Goal: Information Seeking & Learning: Learn about a topic

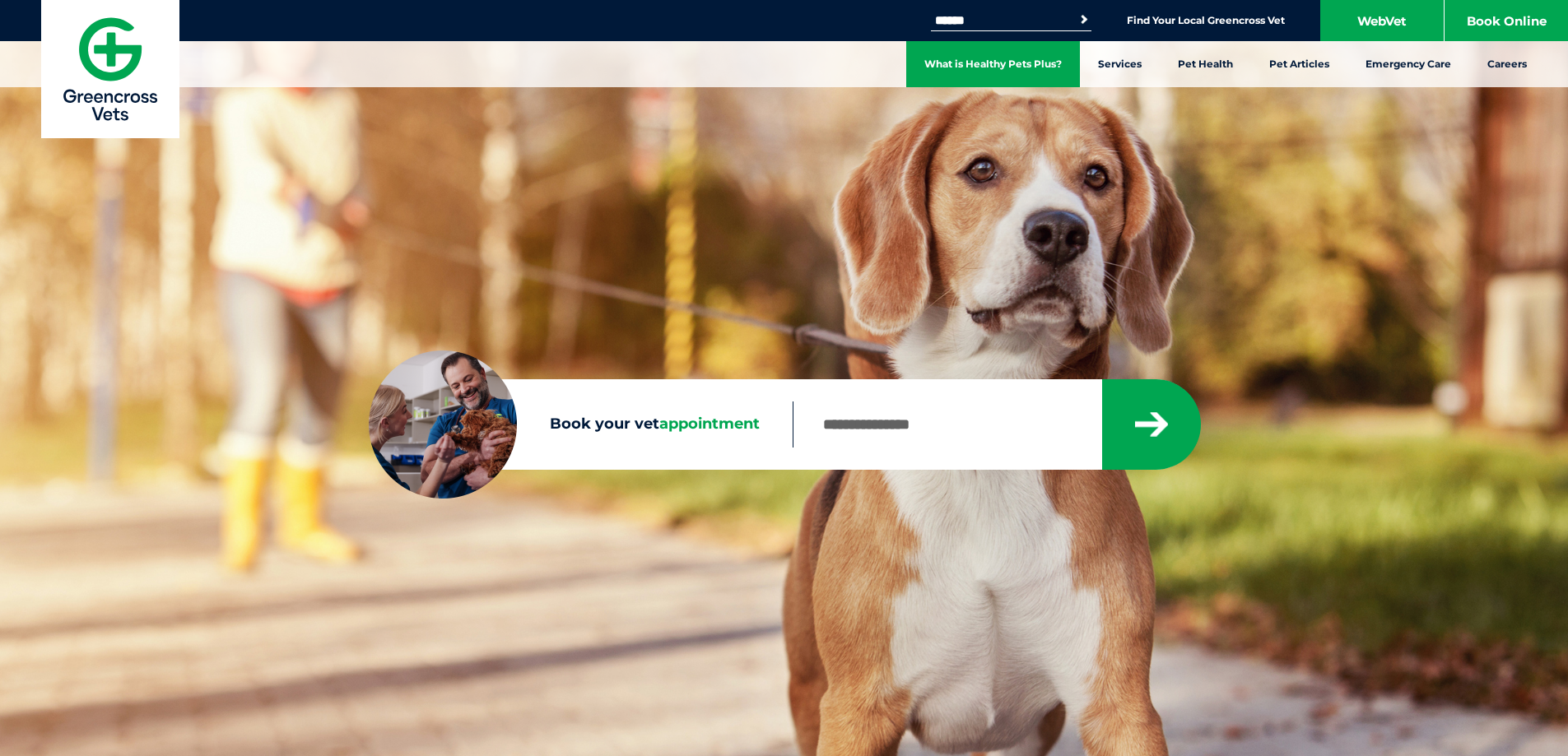
click at [990, 76] on link "What is Healthy Pets Plus?" at bounding box center [993, 64] width 174 height 46
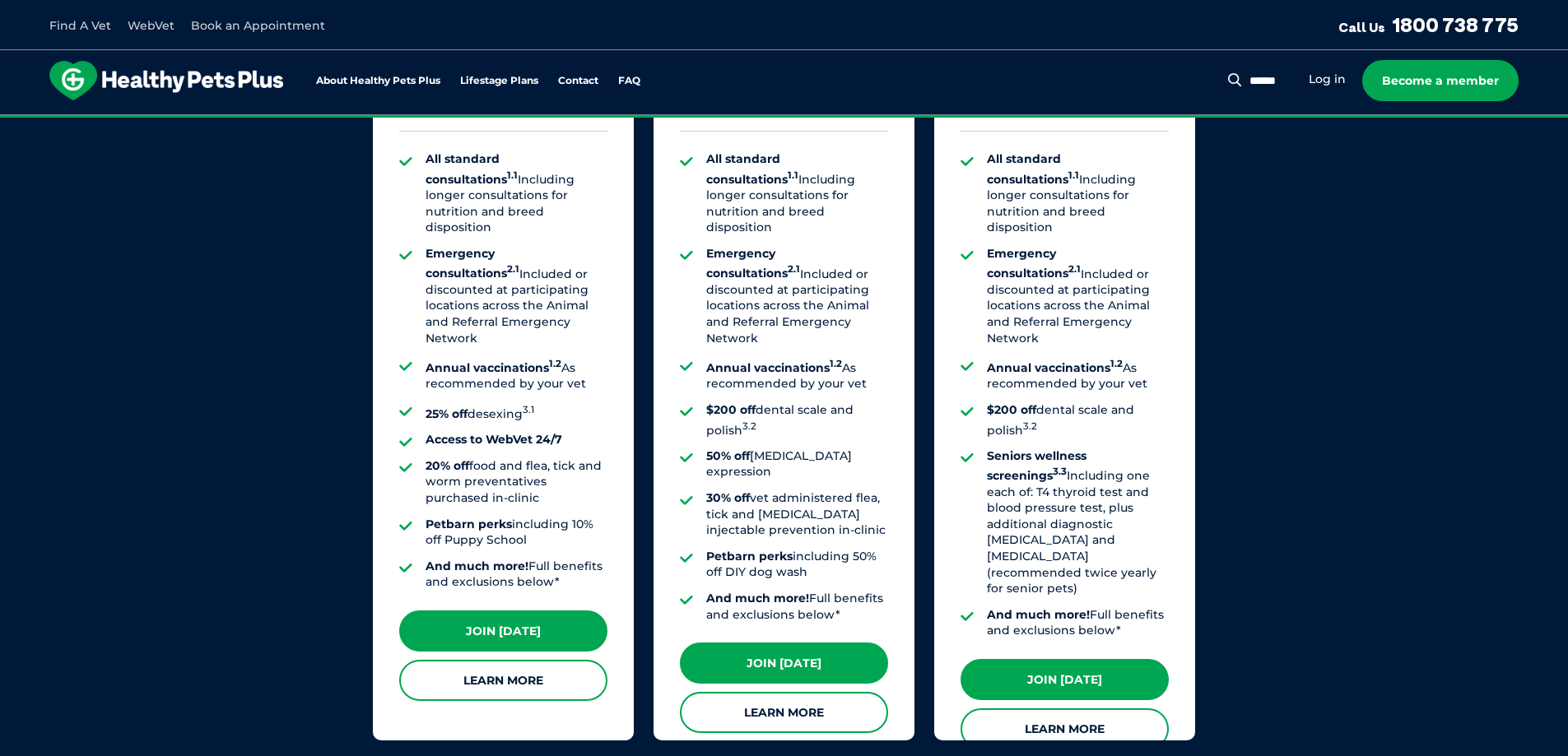
scroll to position [1481, 0]
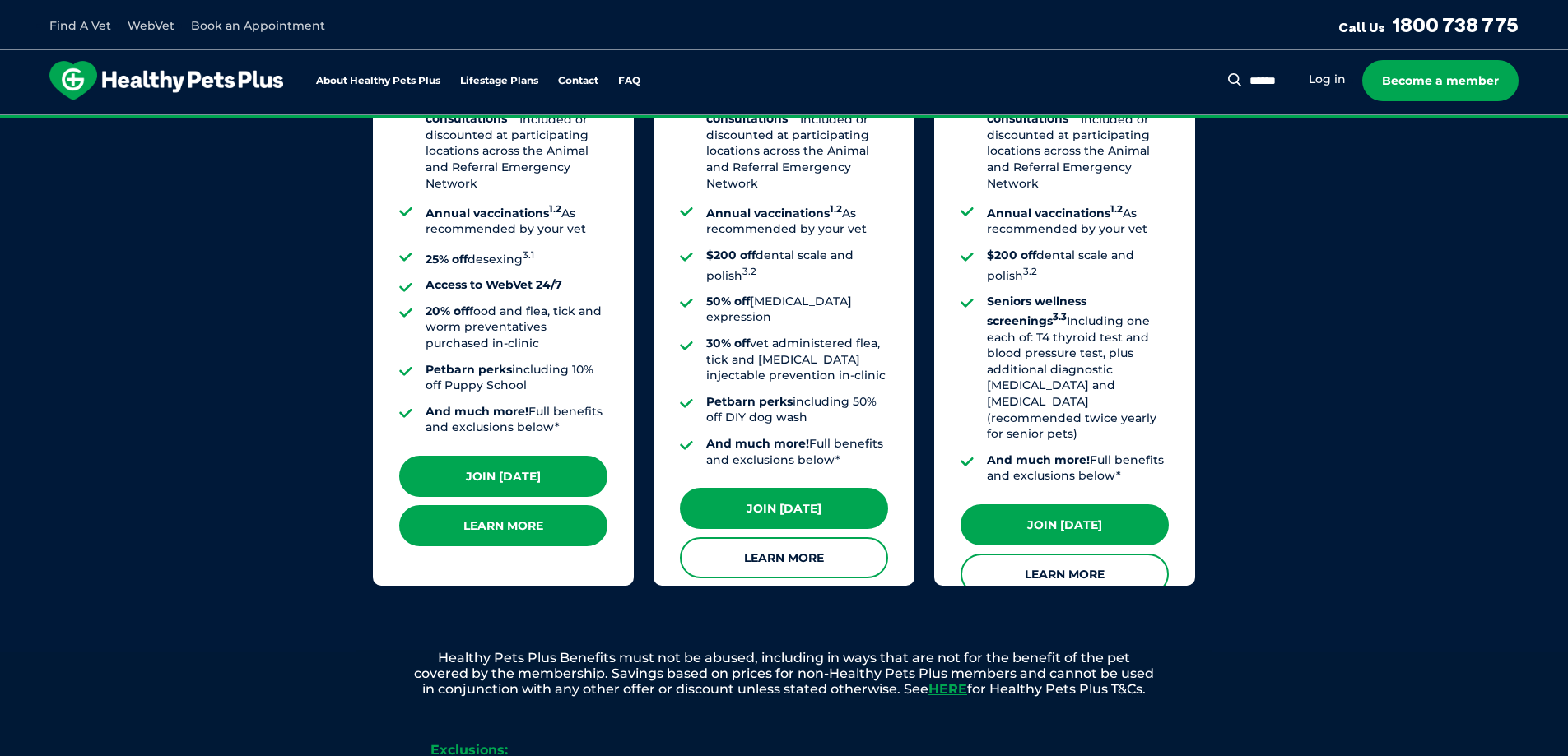
click at [512, 511] on link "Learn More" at bounding box center [503, 525] width 208 height 41
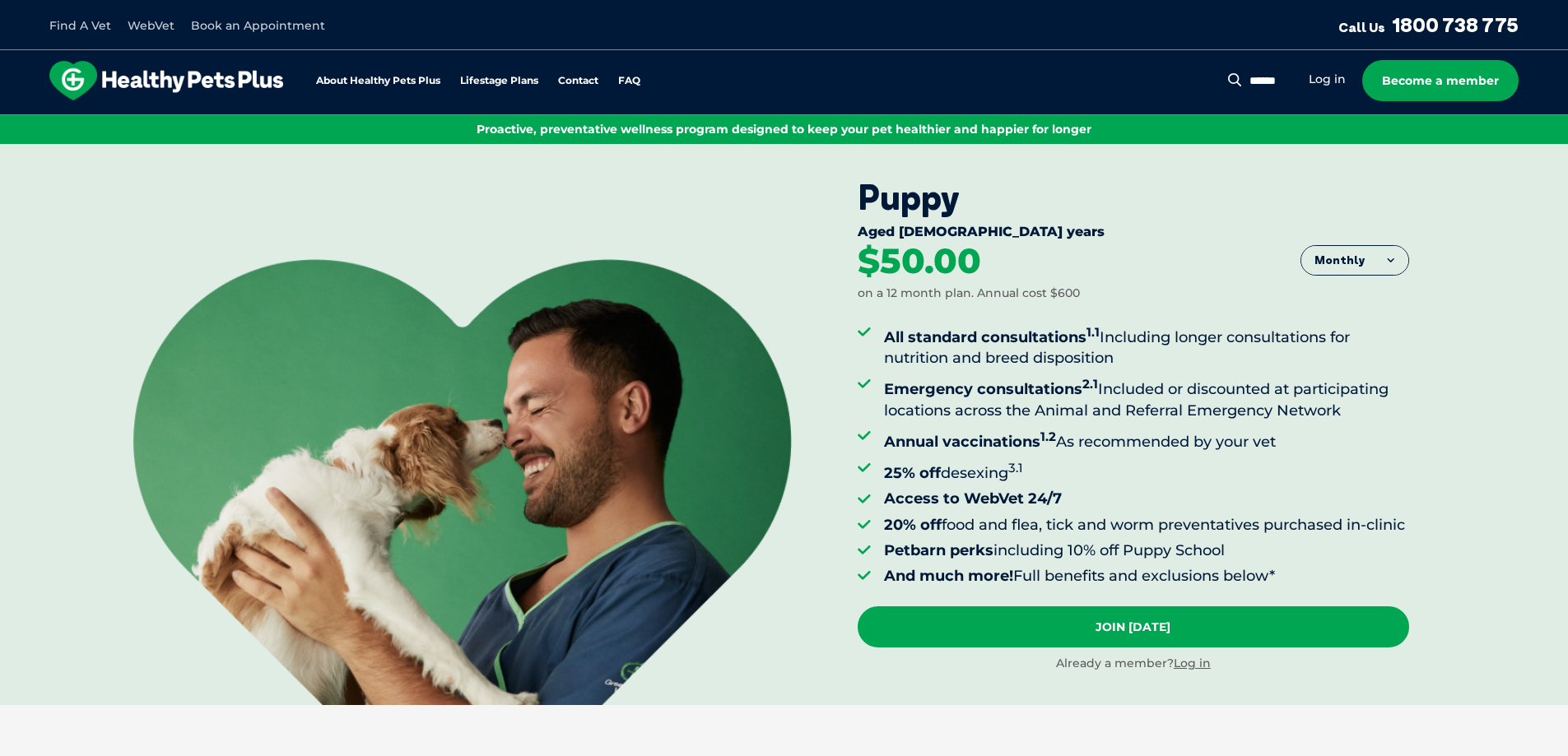
click at [786, 447] on img at bounding box center [462, 482] width 658 height 446
click at [1384, 260] on button "Monthly" at bounding box center [1355, 260] width 107 height 29
click at [1381, 265] on button "Monthly" at bounding box center [1355, 260] width 107 height 29
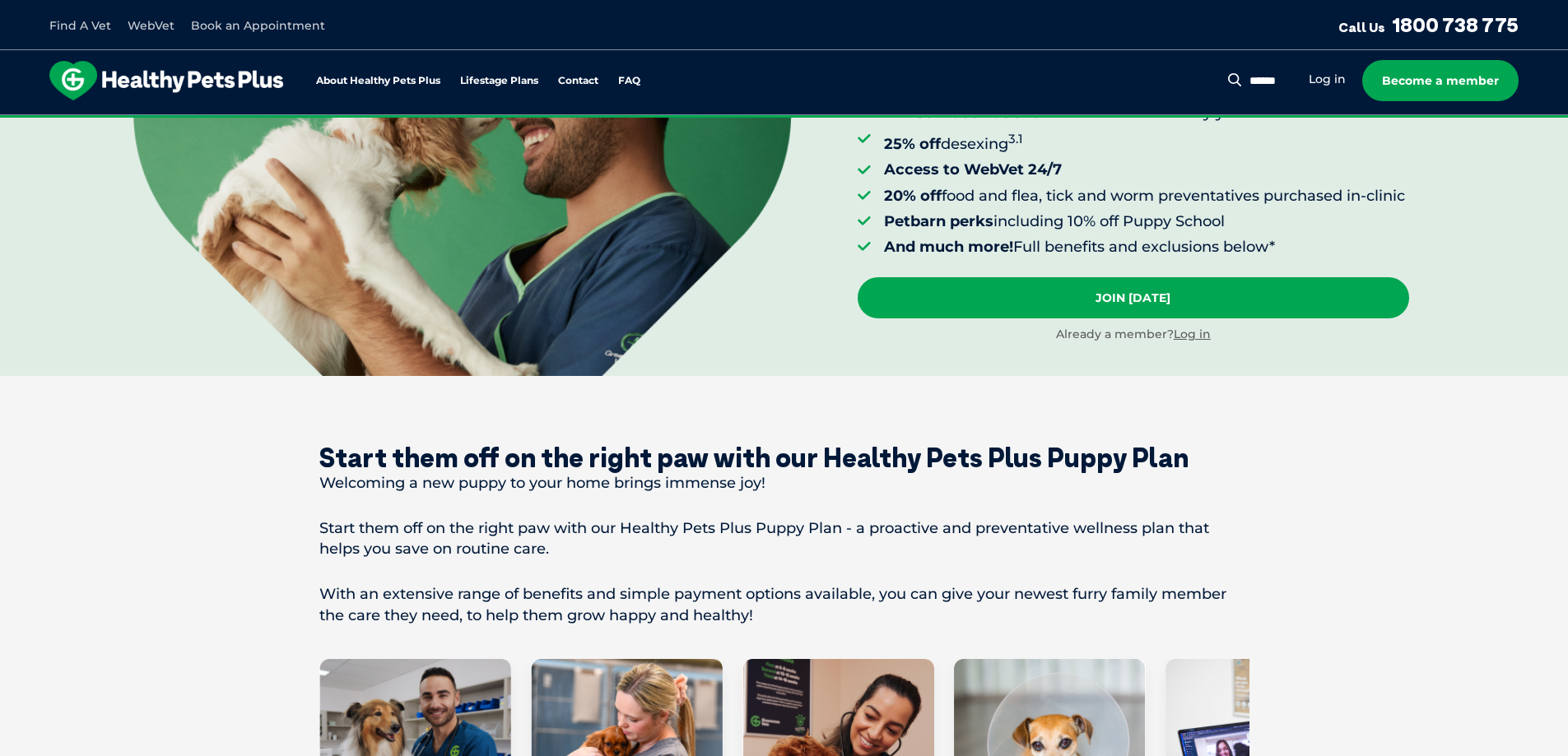
scroll to position [658, 0]
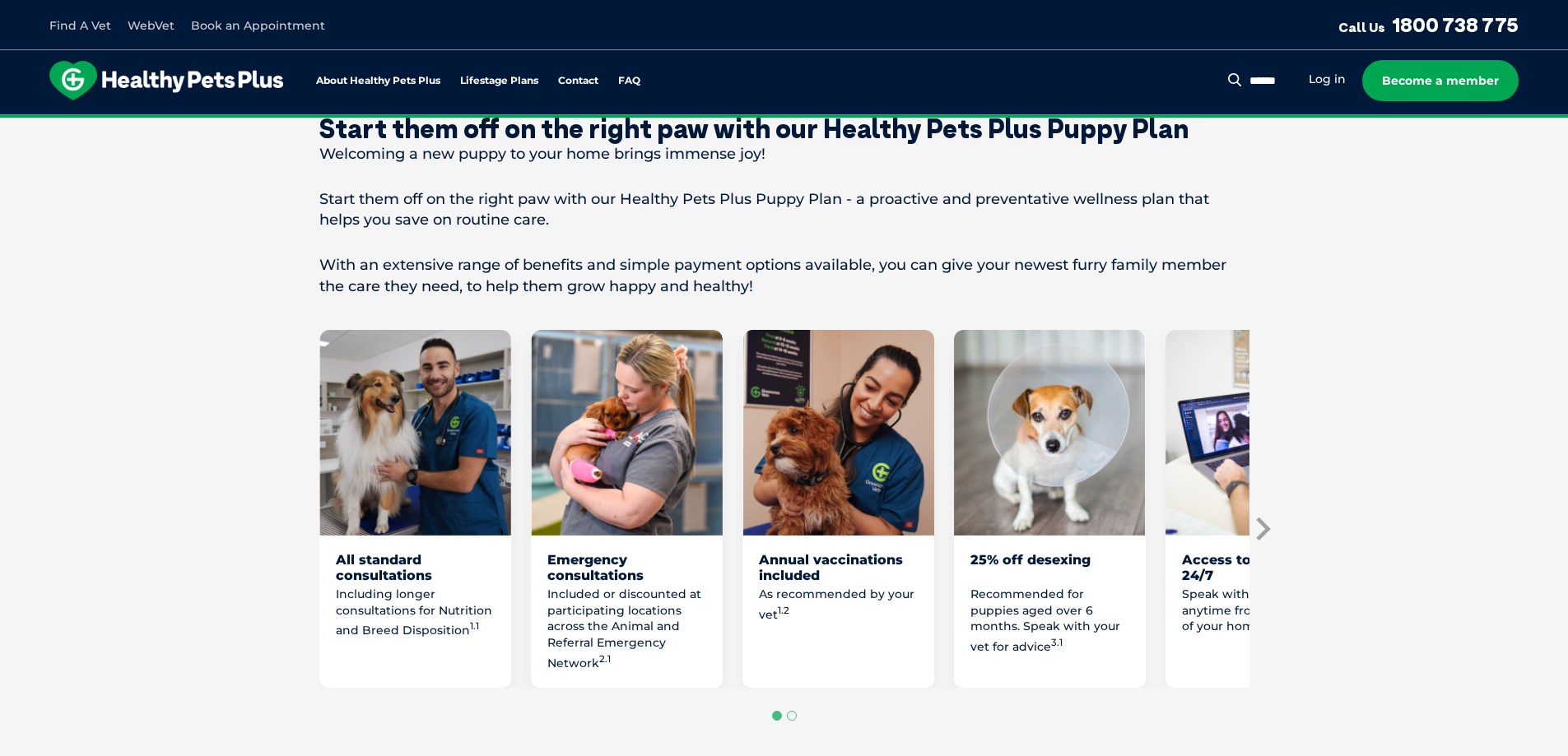
click at [1266, 540] on icon "Next slide" at bounding box center [1263, 529] width 14 height 23
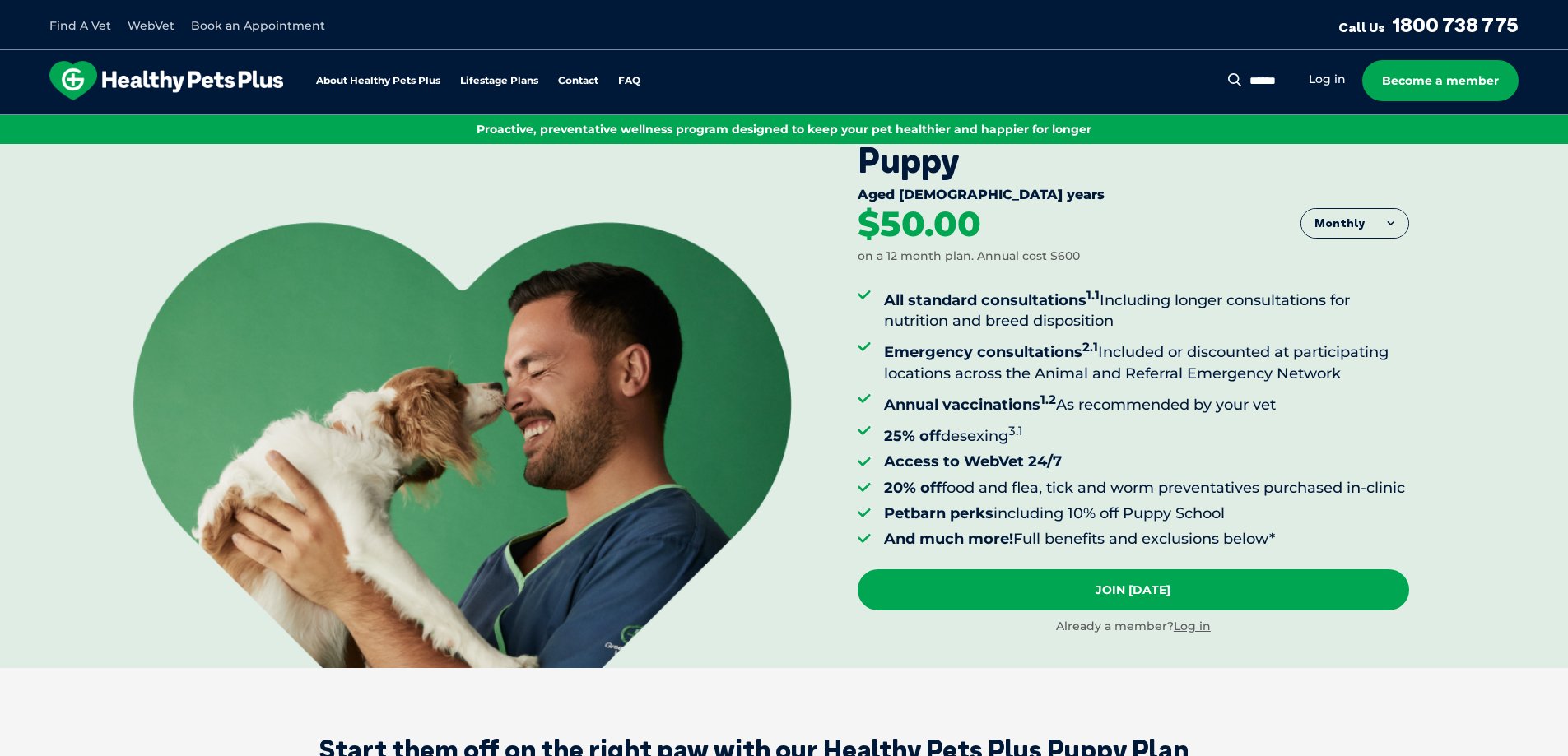
scroll to position [0, 0]
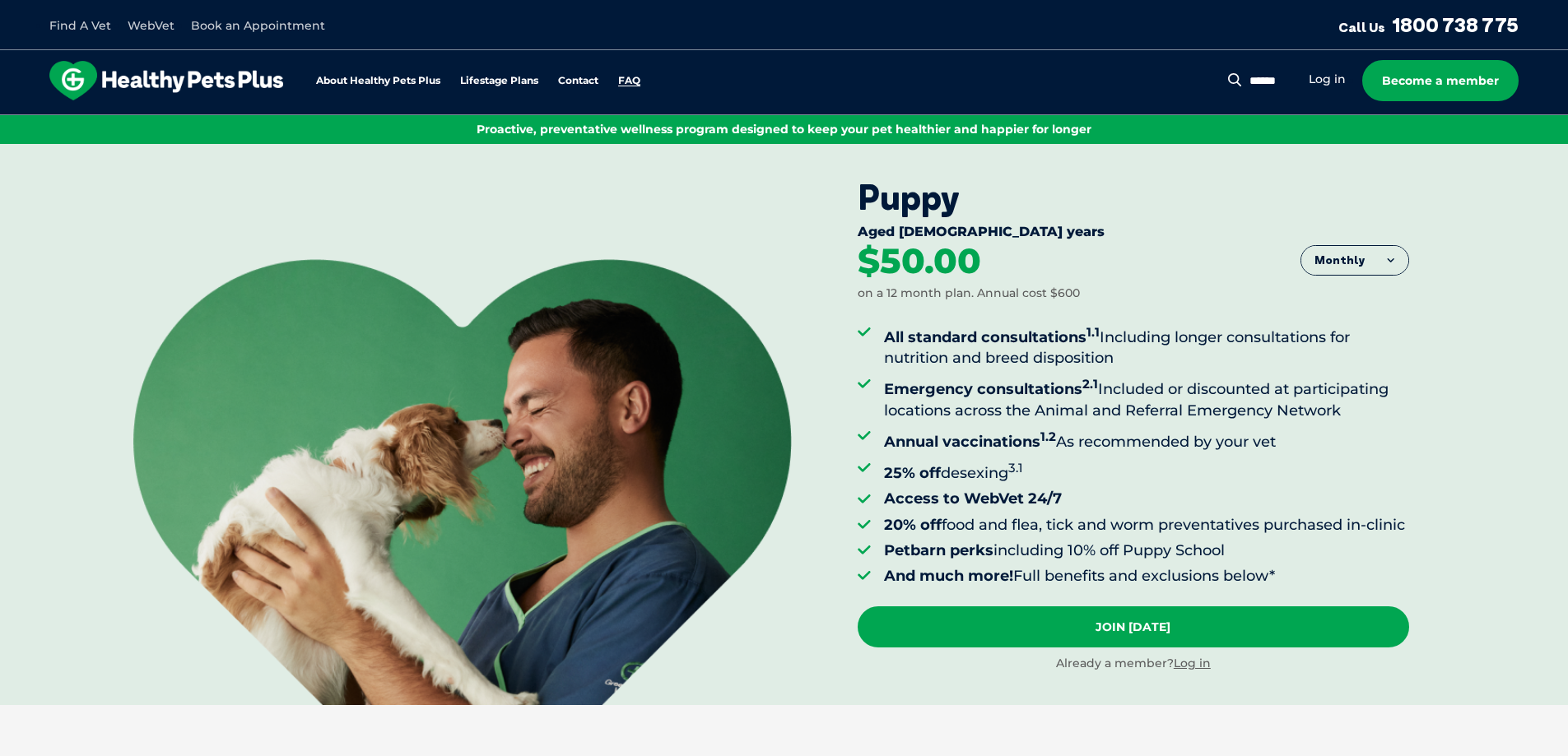
click at [632, 79] on link "FAQ" at bounding box center [629, 81] width 23 height 11
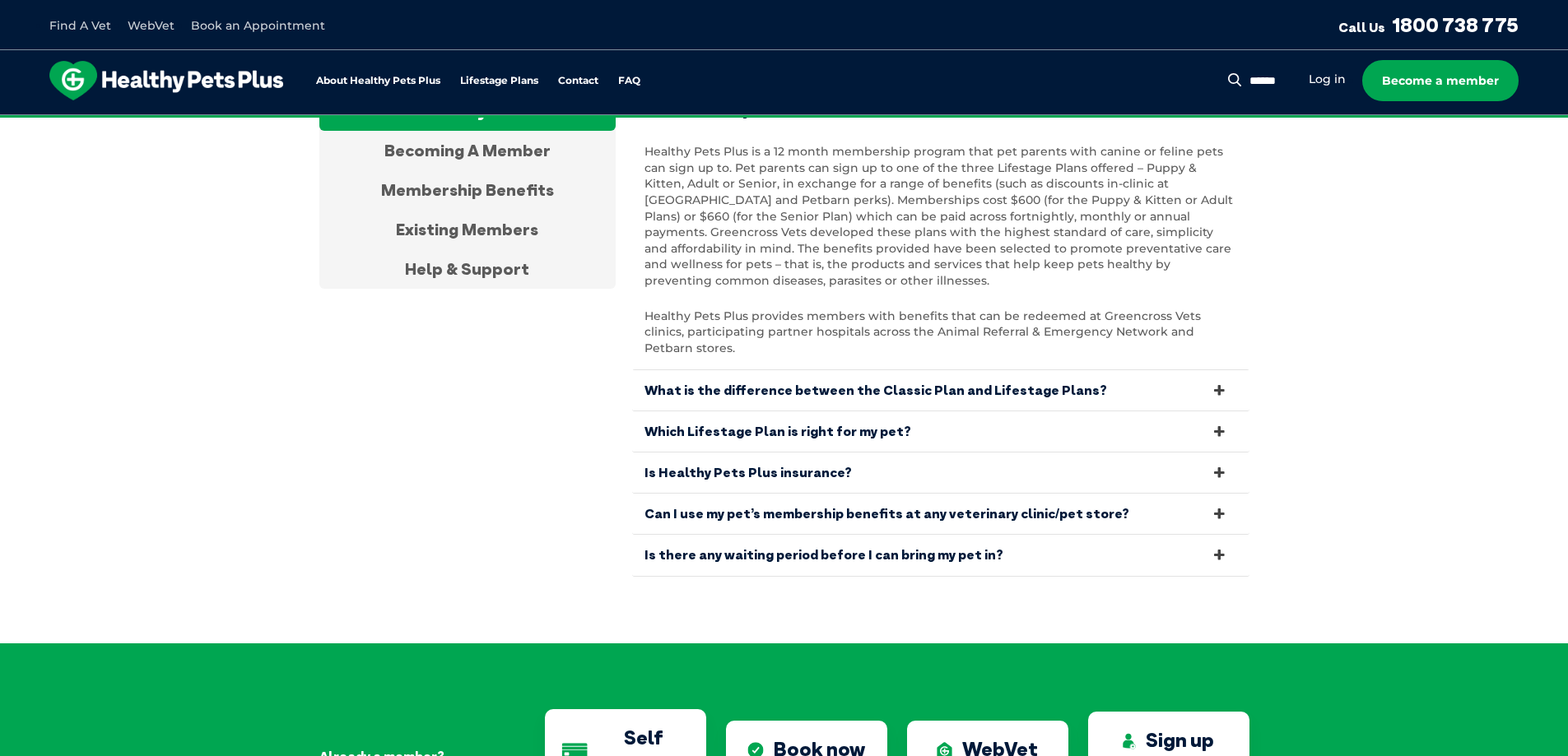
scroll to position [3167, 0]
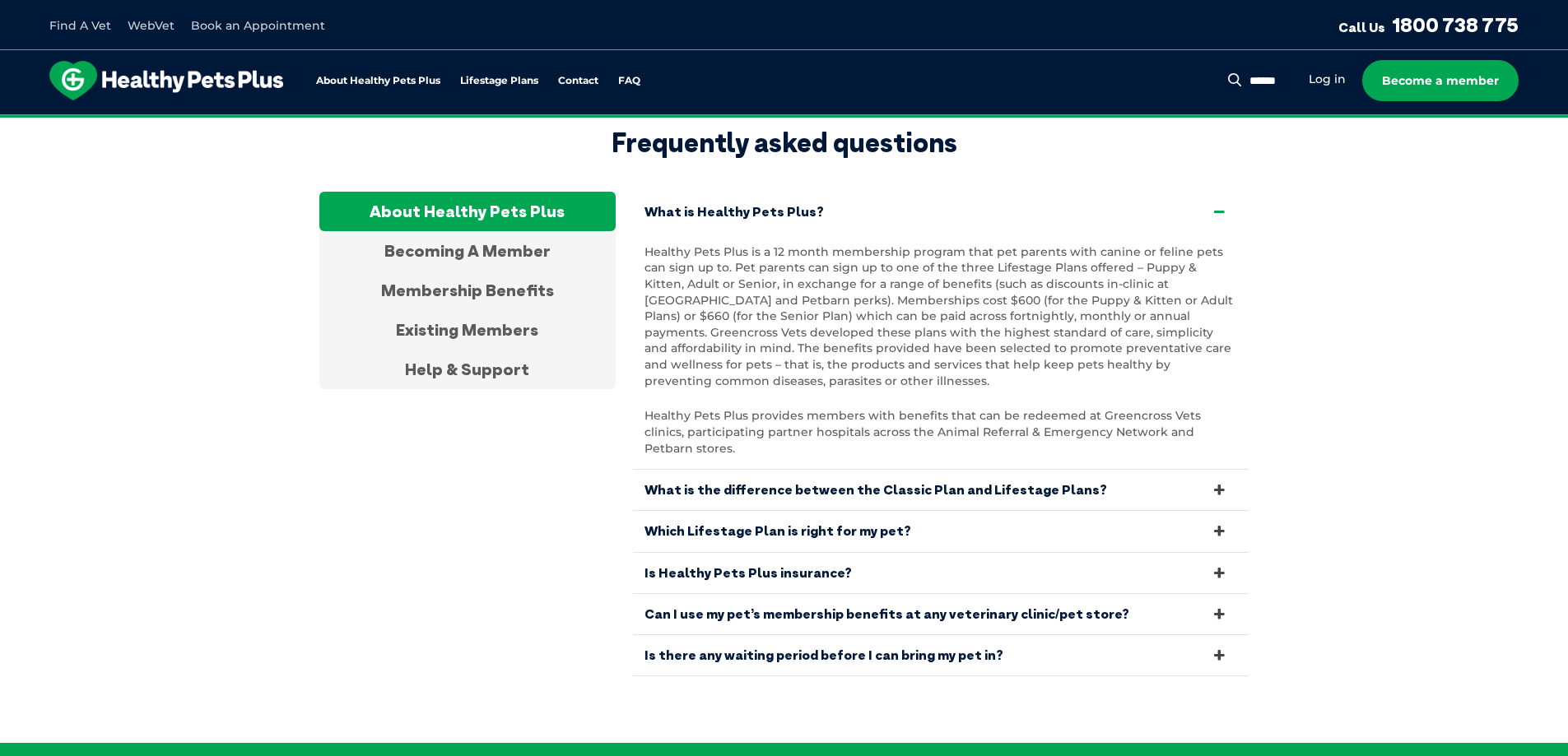
click at [1224, 483] on icon at bounding box center [1219, 490] width 18 height 16
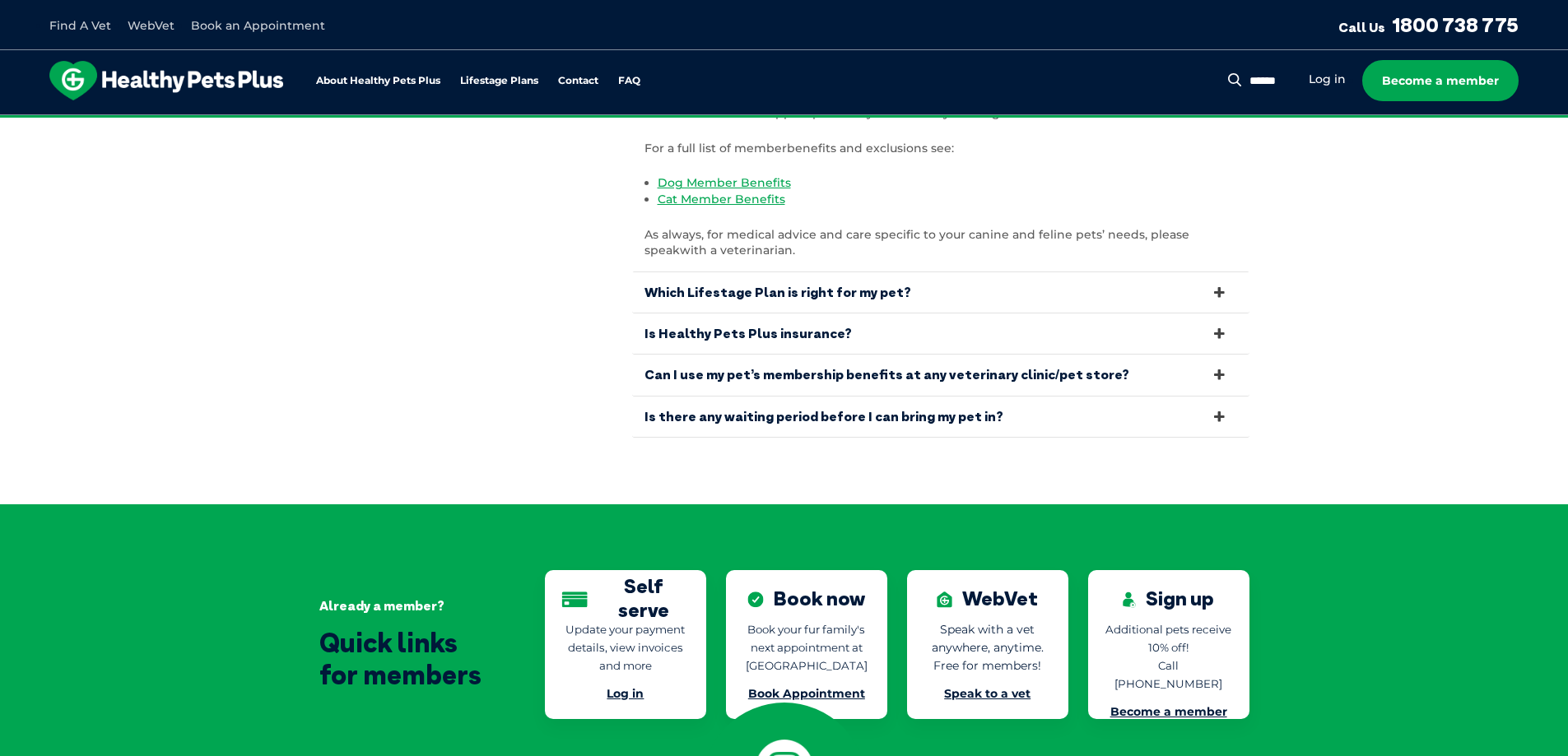
scroll to position [3386, 0]
click at [1222, 327] on icon at bounding box center [1219, 335] width 18 height 16
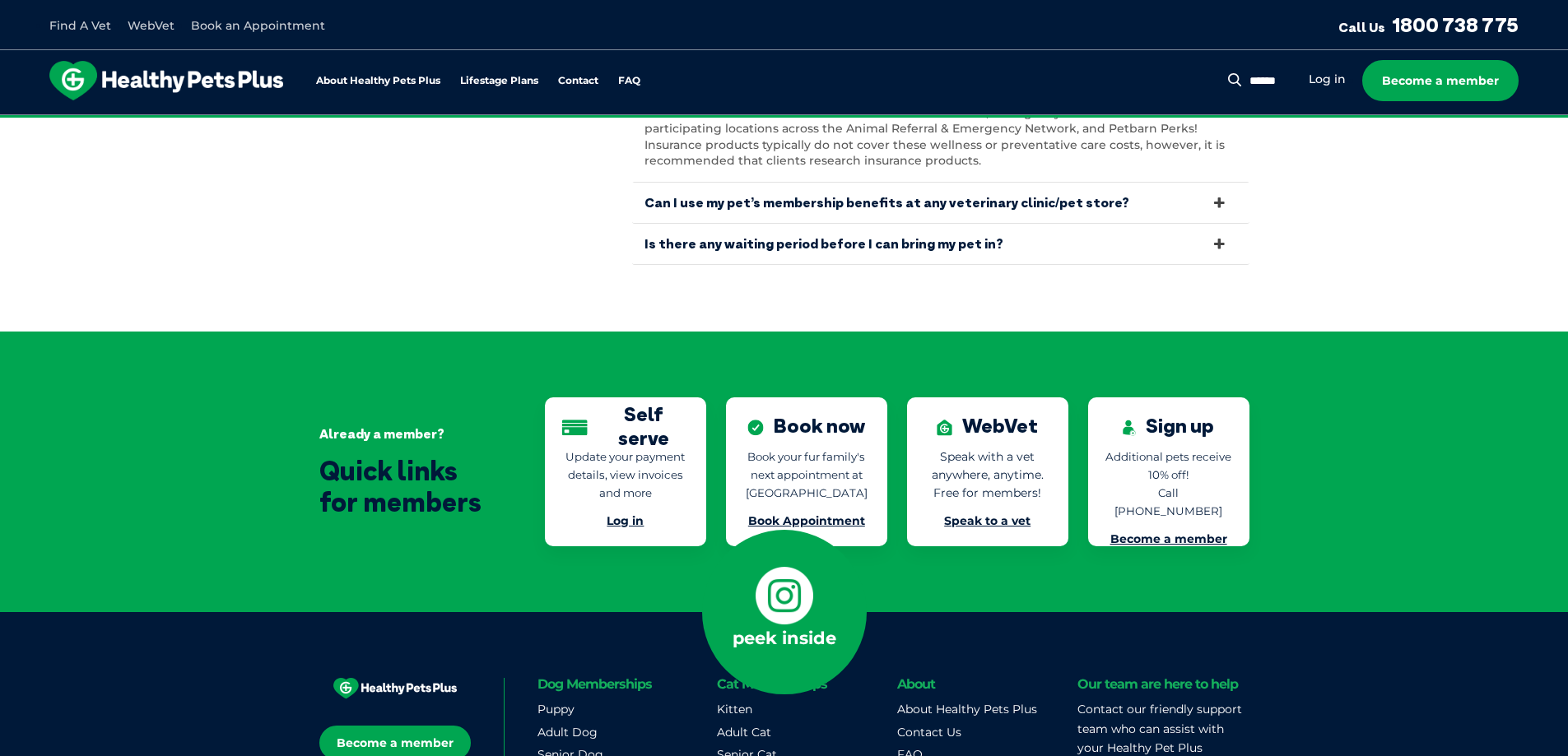
scroll to position [3304, 0]
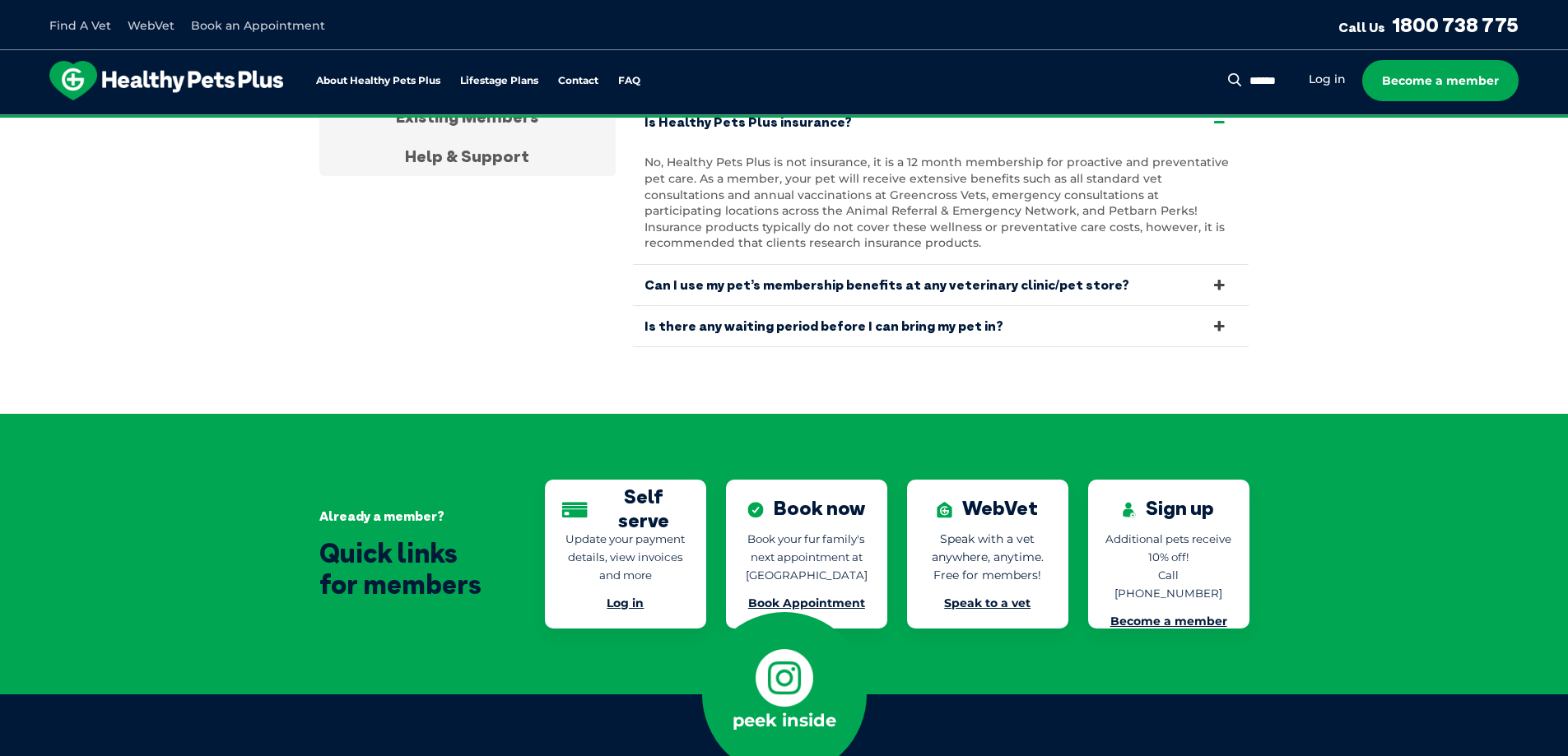
click at [1216, 278] on icon at bounding box center [1219, 285] width 18 height 16
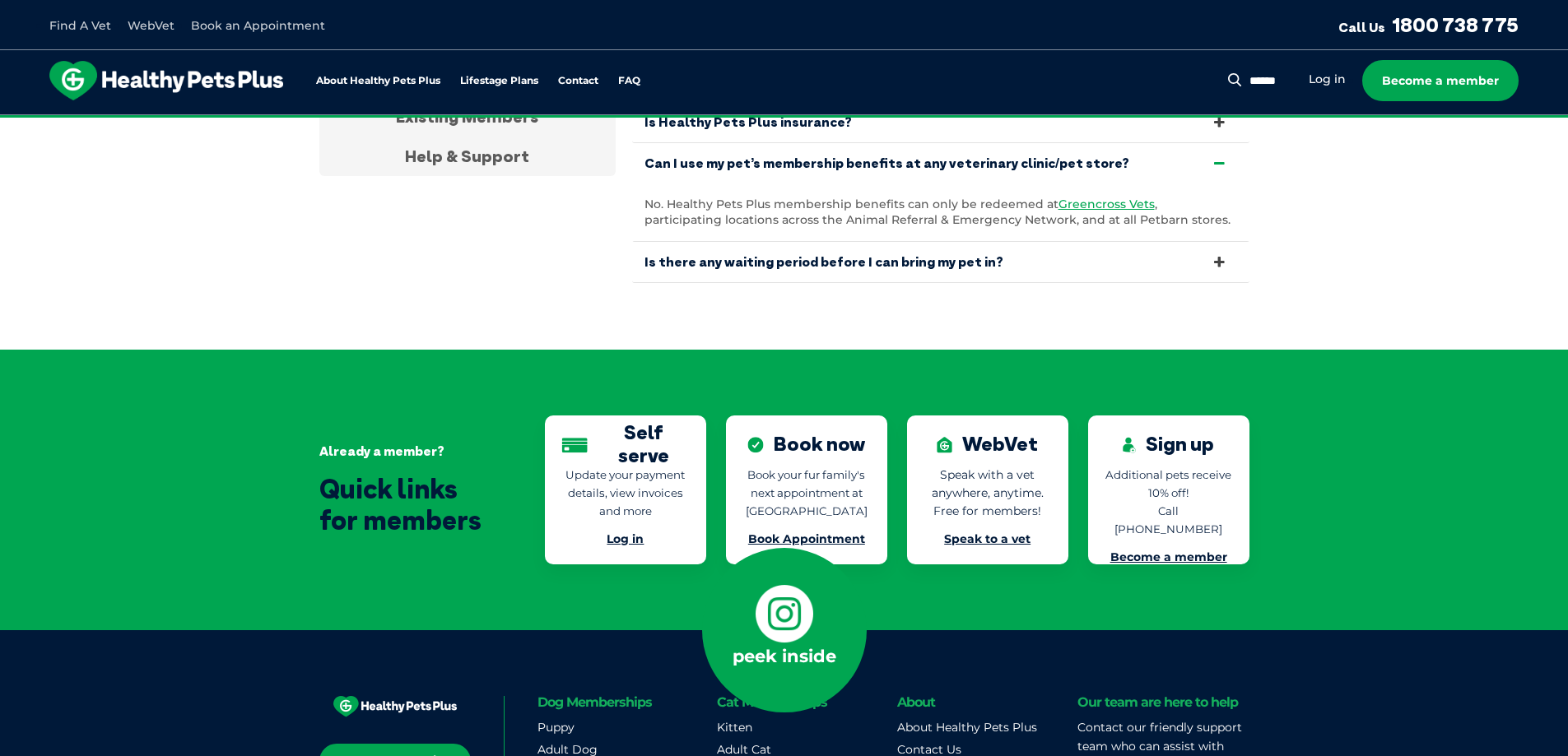
click at [1212, 257] on icon at bounding box center [1219, 262] width 18 height 16
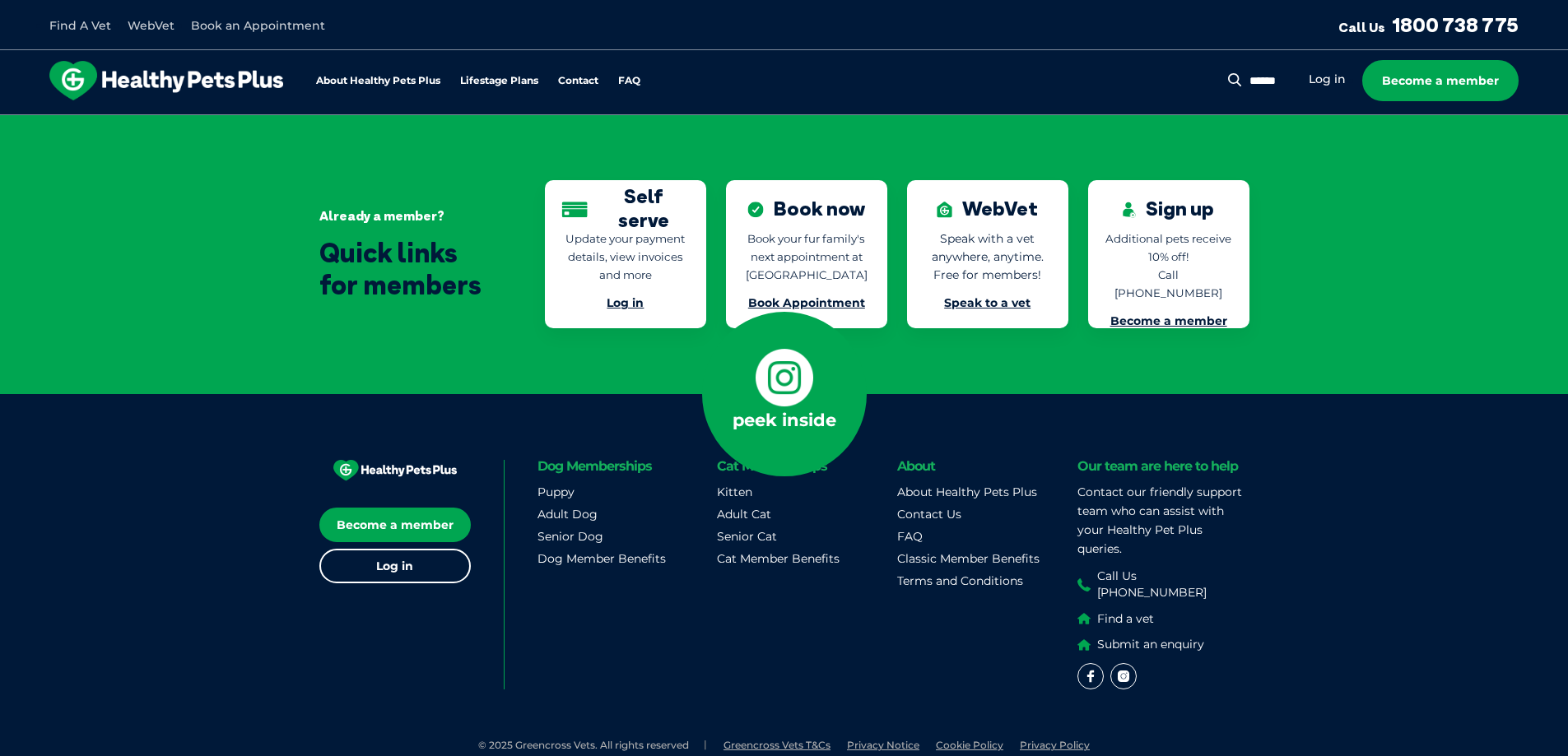
scroll to position [3557, 0]
